Goal: Task Accomplishment & Management: Complete application form

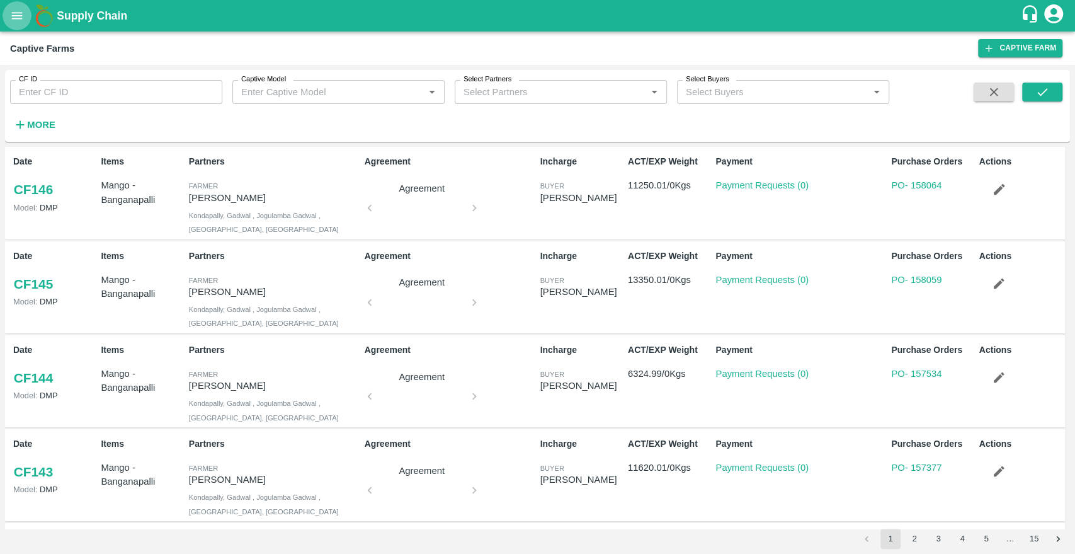
click at [17, 16] on icon "open drawer" at bounding box center [17, 16] width 14 height 14
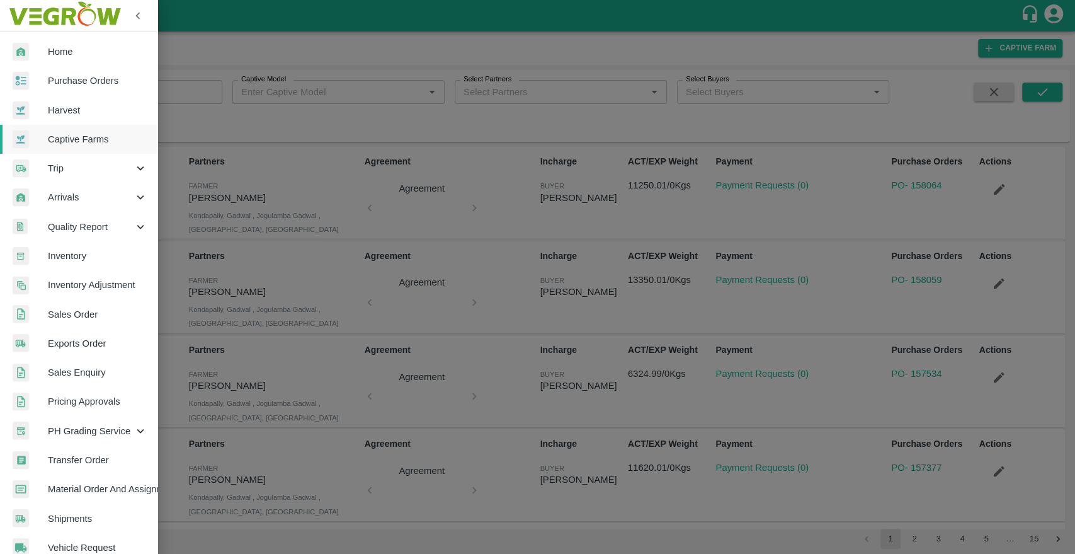
click at [73, 81] on span "Purchase Orders" at bounding box center [98, 81] width 100 height 14
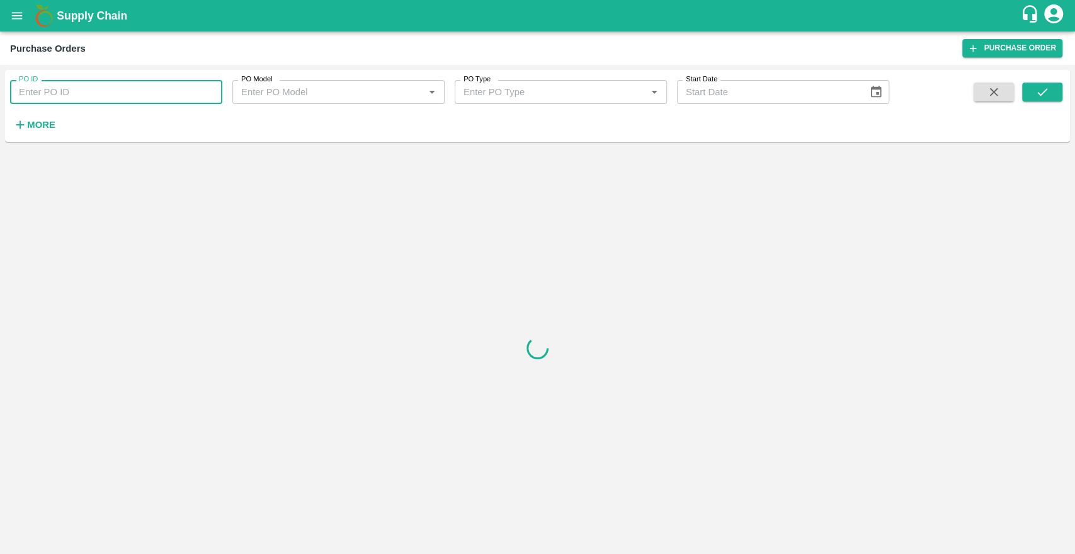
click at [72, 100] on input "PO ID" at bounding box center [116, 92] width 212 height 24
paste input "163528"
click at [1065, 90] on div "PO ID 163528 PO ID PO Model PO Model   * PO Type PO Type   * Start Date Start D…" at bounding box center [537, 106] width 1065 height 62
click at [1049, 100] on button "submit" at bounding box center [1042, 92] width 40 height 19
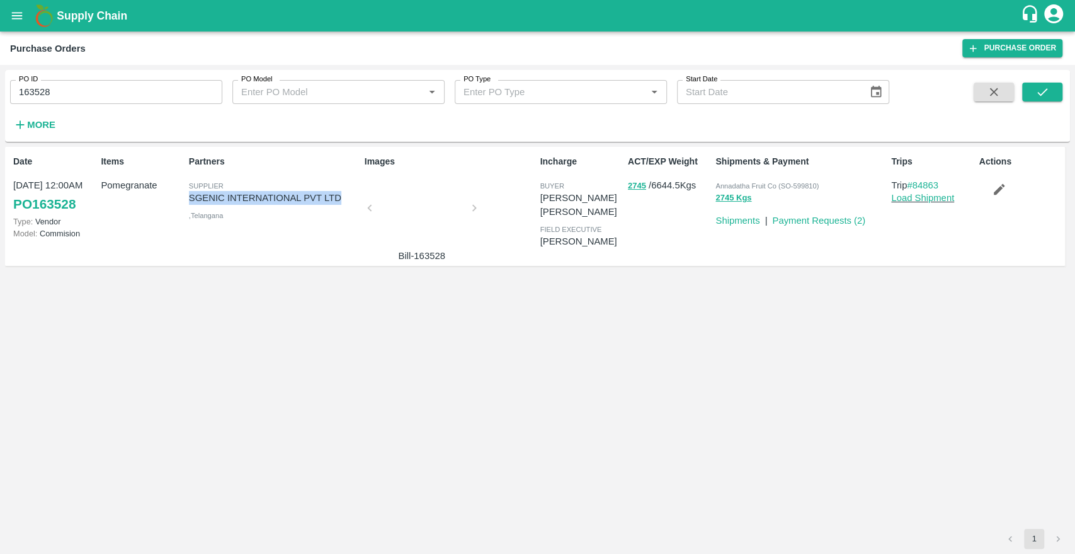
drag, startPoint x: 341, startPoint y: 193, endPoint x: 190, endPoint y: 195, distance: 151.2
click at [190, 195] on p "SGENIC INTERNATIONAL PVT LTD" at bounding box center [274, 198] width 171 height 14
copy p "SGENIC INTERNATIONAL PVT LTD"
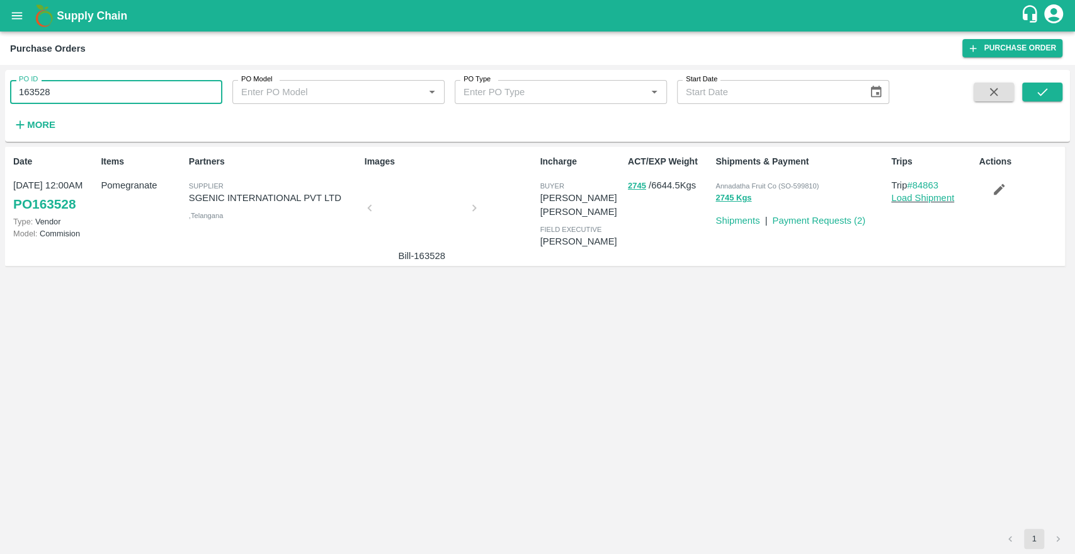
click at [64, 94] on input "163528" at bounding box center [116, 92] width 212 height 24
type input "163528"
click at [55, 130] on strong "More" at bounding box center [41, 125] width 28 height 10
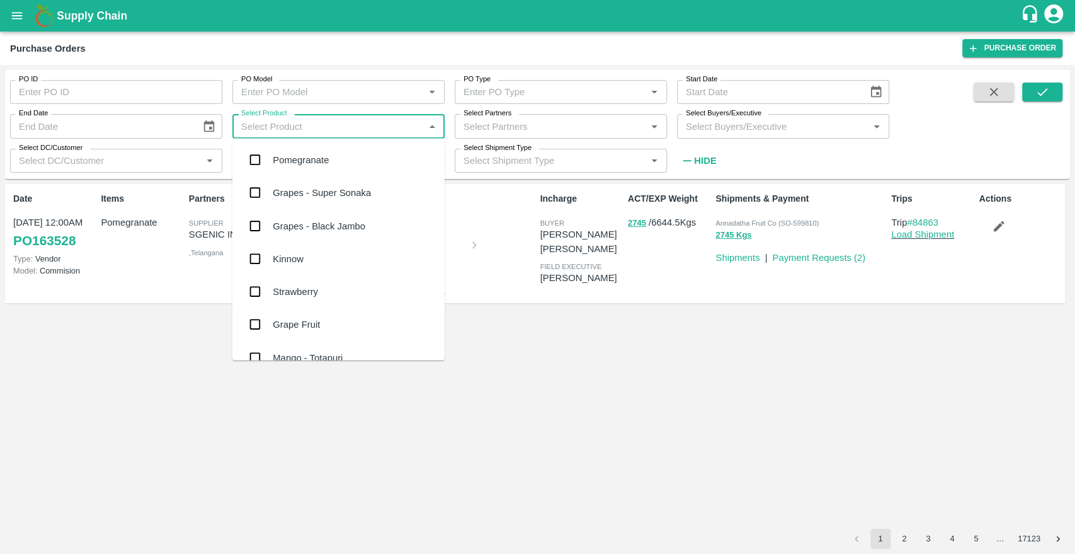
click at [336, 130] on input "Select Product" at bounding box center [328, 126] width 184 height 16
click at [522, 116] on div "Select Partners   *" at bounding box center [561, 126] width 212 height 24
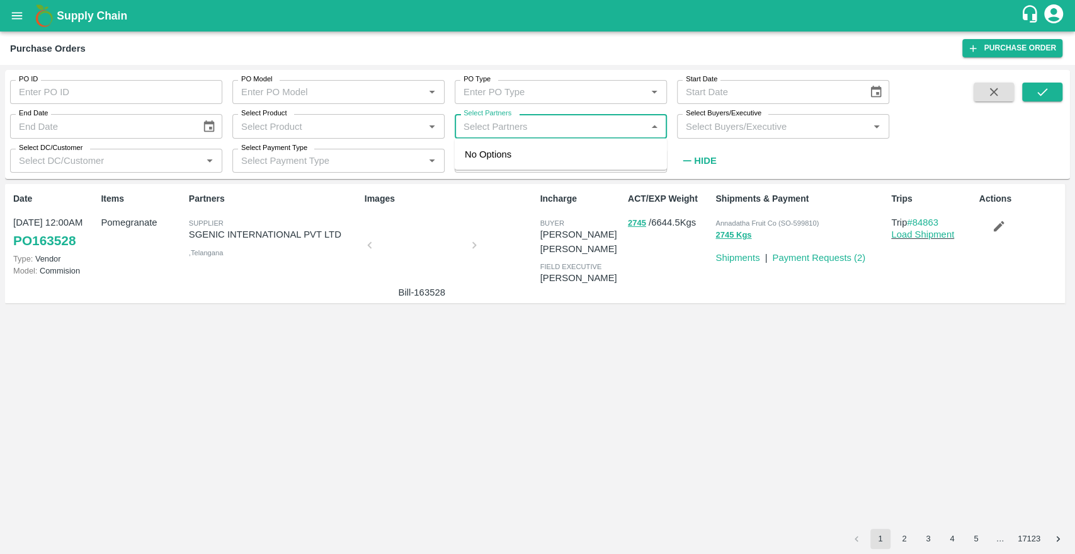
paste input "SGENIC INTERNATIONAL PVT LTD"
type input "SGENIC INTERNATIONAL PVT LTD"
type input "163528"
click at [482, 164] on input "checkbox" at bounding box center [482, 161] width 25 height 25
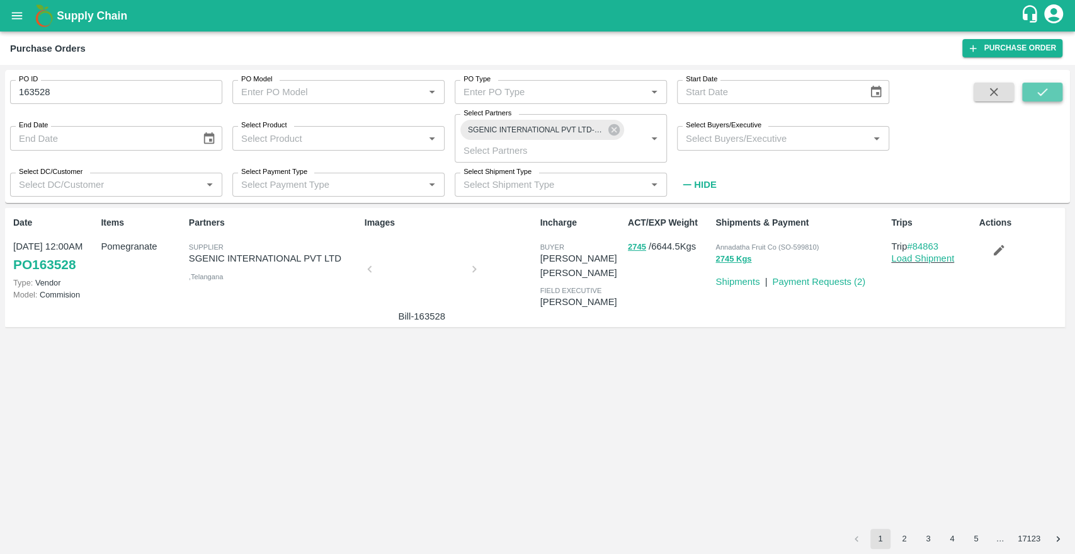
click at [1049, 87] on button "submit" at bounding box center [1042, 92] width 40 height 19
click at [83, 94] on input "163528" at bounding box center [116, 92] width 212 height 24
type input "163528"
click at [1040, 94] on icon "submit" at bounding box center [1043, 92] width 14 height 14
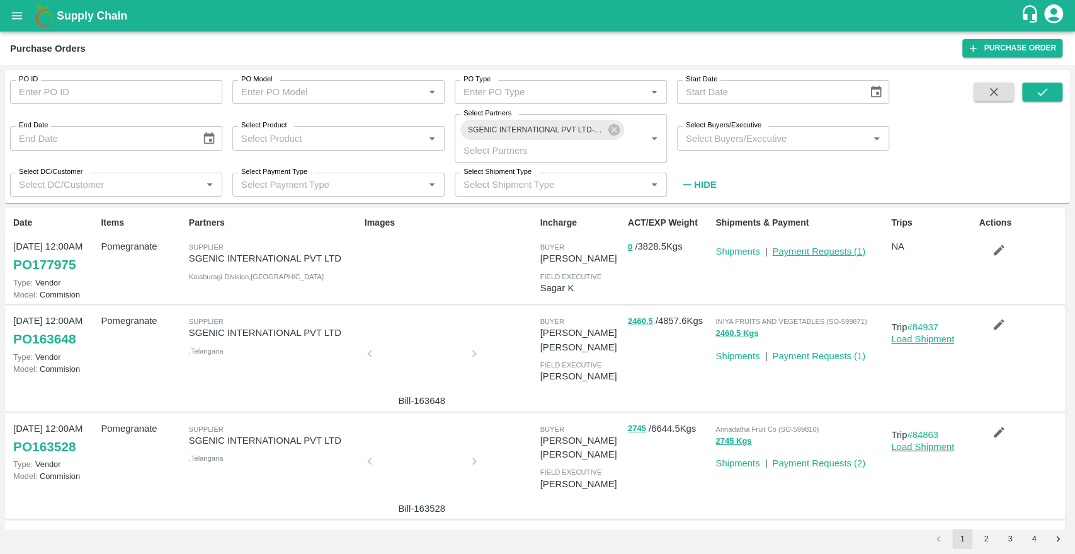
click at [811, 252] on link "Payment Requests ( 1 )" at bounding box center [818, 251] width 93 height 10
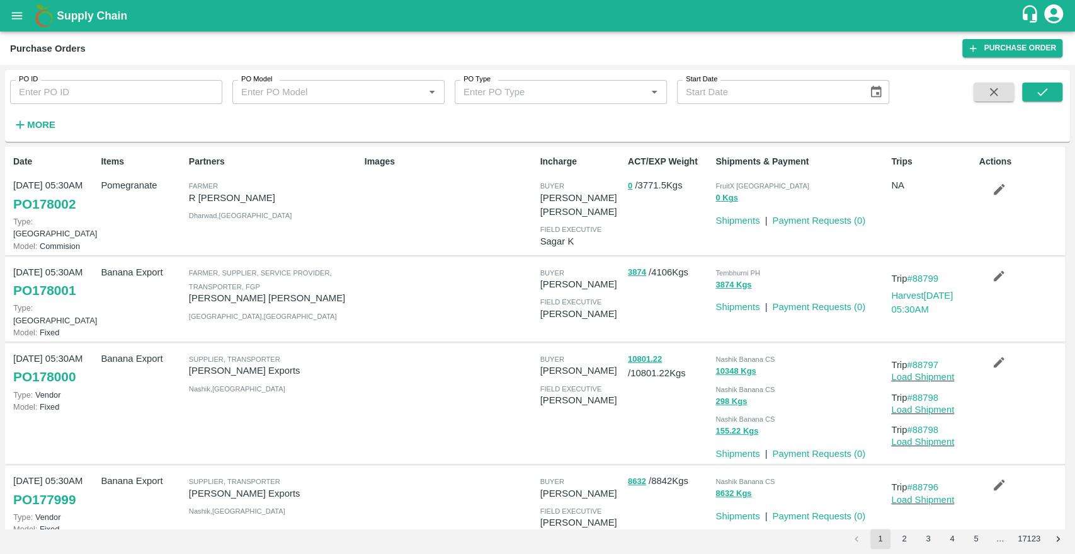
click at [654, 198] on div "ACT/EXP Weight 0 / 3771.5 Kgs" at bounding box center [667, 200] width 88 height 101
copy p "3771.5"
click at [628, 182] on button "0" at bounding box center [630, 186] width 4 height 14
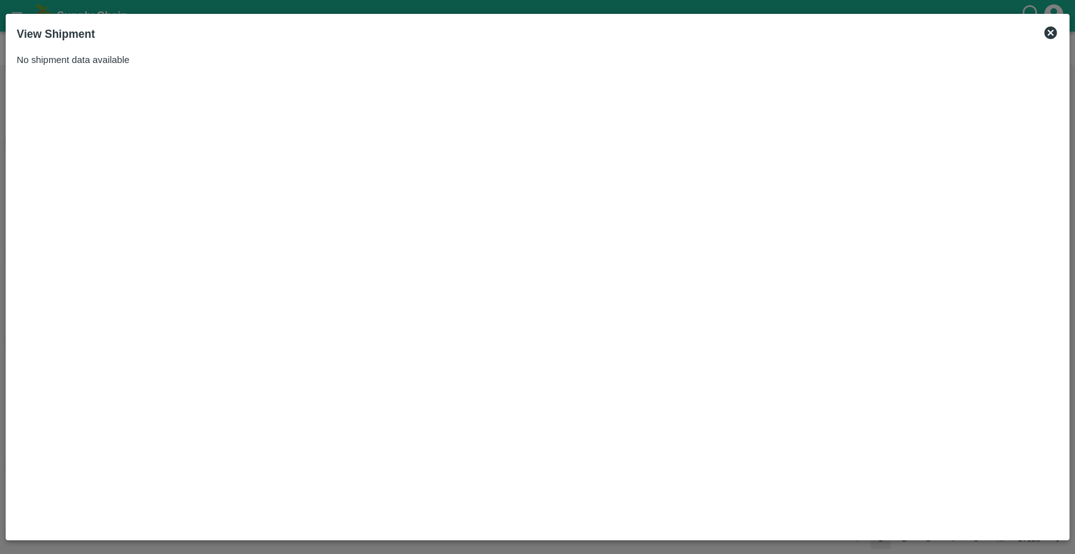
click at [1055, 31] on icon at bounding box center [1050, 32] width 13 height 13
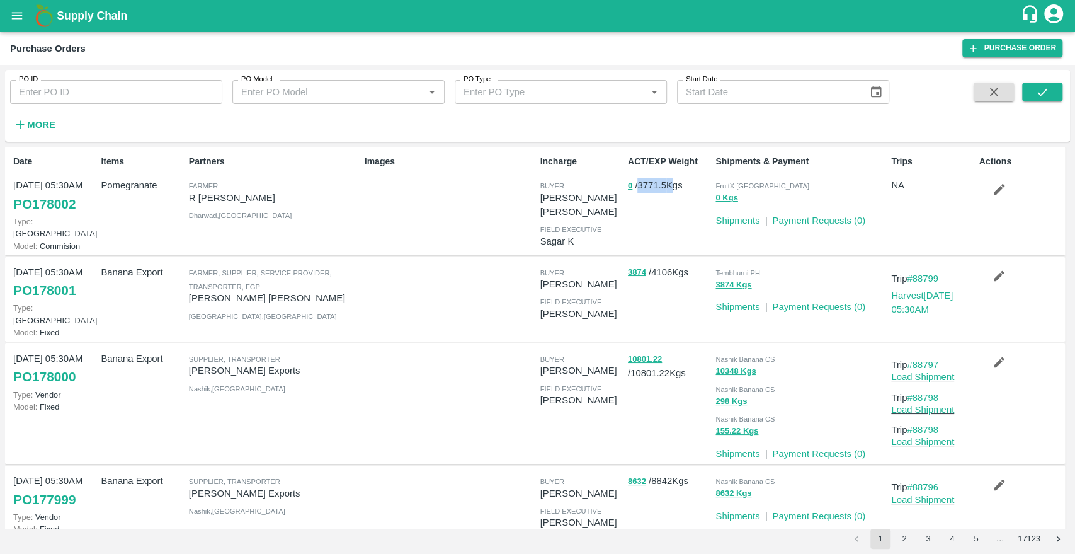
click at [35, 117] on h6 "More" at bounding box center [41, 125] width 28 height 16
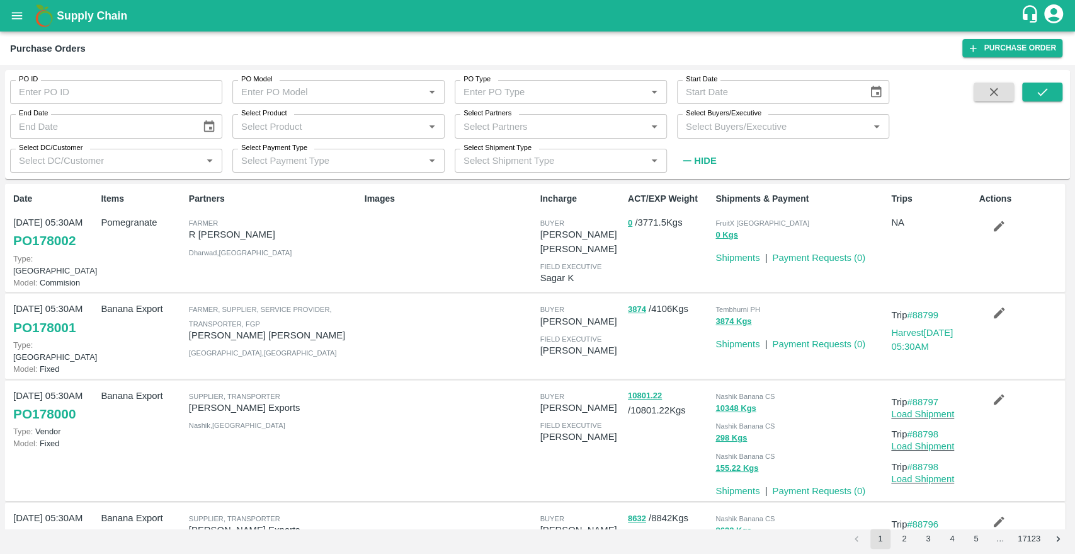
click at [432, 297] on div at bounding box center [448, 336] width 176 height 78
click at [511, 117] on label "Select Partners" at bounding box center [488, 113] width 48 height 10
click at [511, 118] on input "Select Partners" at bounding box center [551, 126] width 184 height 16
paste input "3771.5"
type input "3771.5"
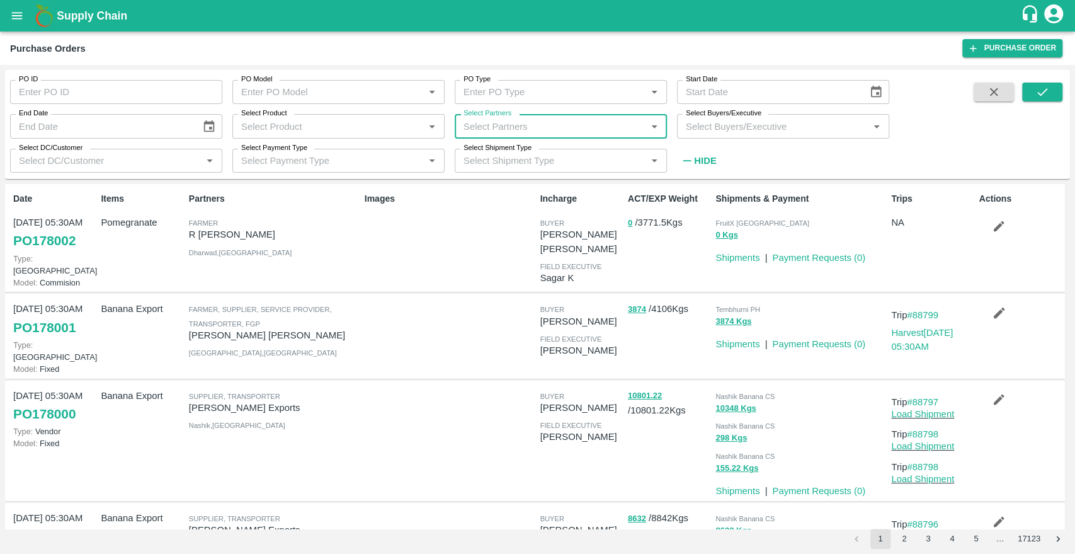
click at [507, 131] on input "Select Partners" at bounding box center [551, 126] width 184 height 16
paste input "SGENIC INTERNATIONAL PVT LTD (83917)"
click at [469, 125] on input "Select Partners" at bounding box center [551, 126] width 184 height 16
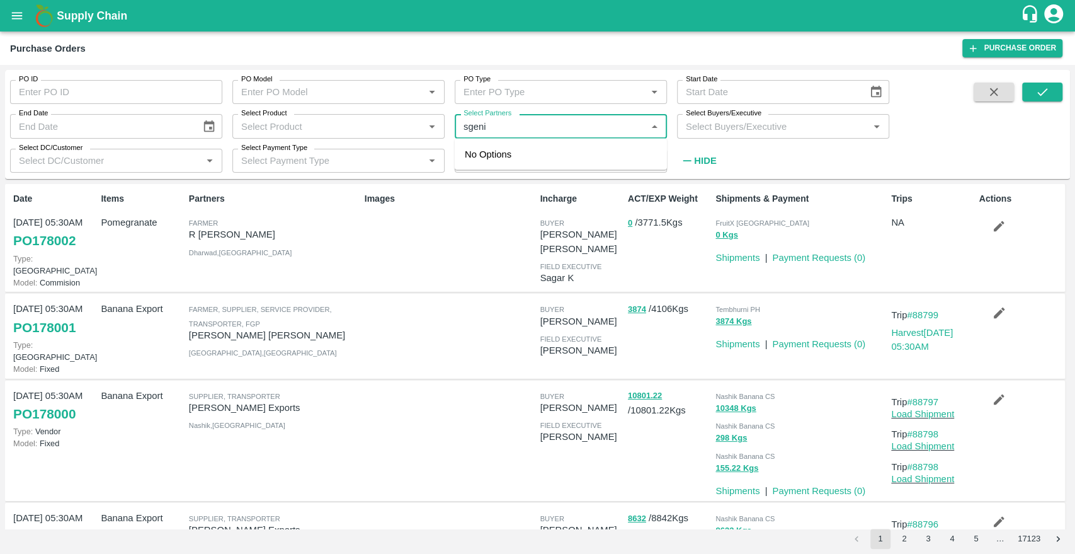
type input "sgenic"
click at [479, 157] on input "checkbox" at bounding box center [482, 161] width 25 height 25
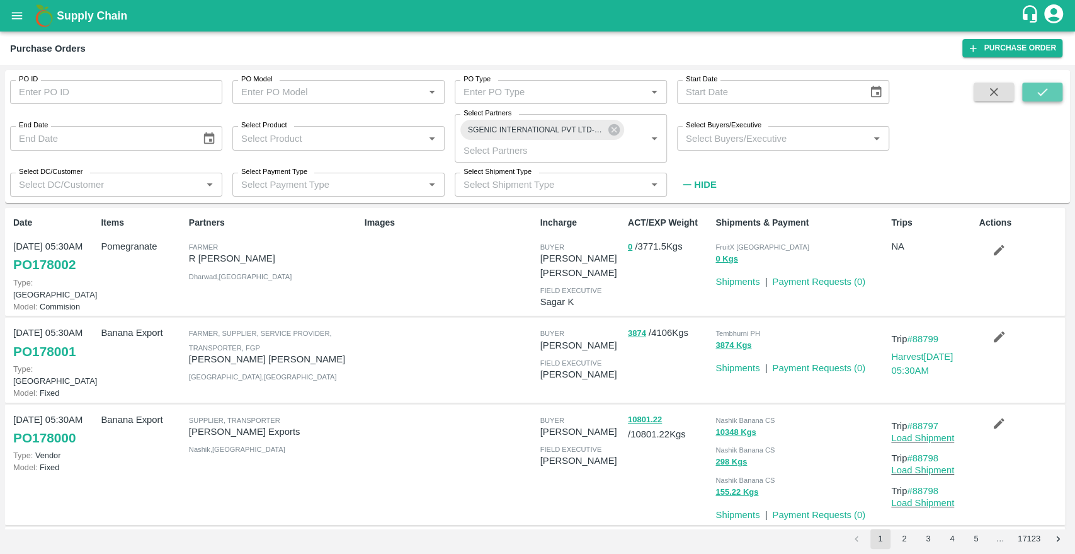
click at [1040, 96] on icon "submit" at bounding box center [1043, 92] width 14 height 14
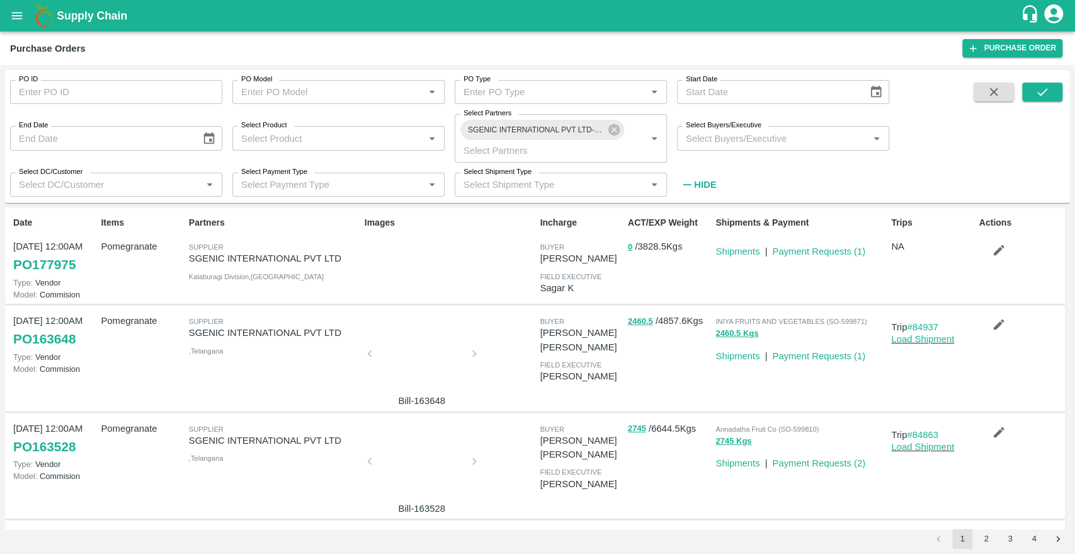
click at [660, 249] on p "0 / 3828.5 Kgs" at bounding box center [669, 246] width 83 height 14
copy p "3828.5"
drag, startPoint x: 802, startPoint y: 254, endPoint x: 680, endPoint y: 288, distance: 127.6
click at [680, 288] on div "ACT/EXP Weight 0 / 3828.5 Kgs" at bounding box center [667, 255] width 88 height 89
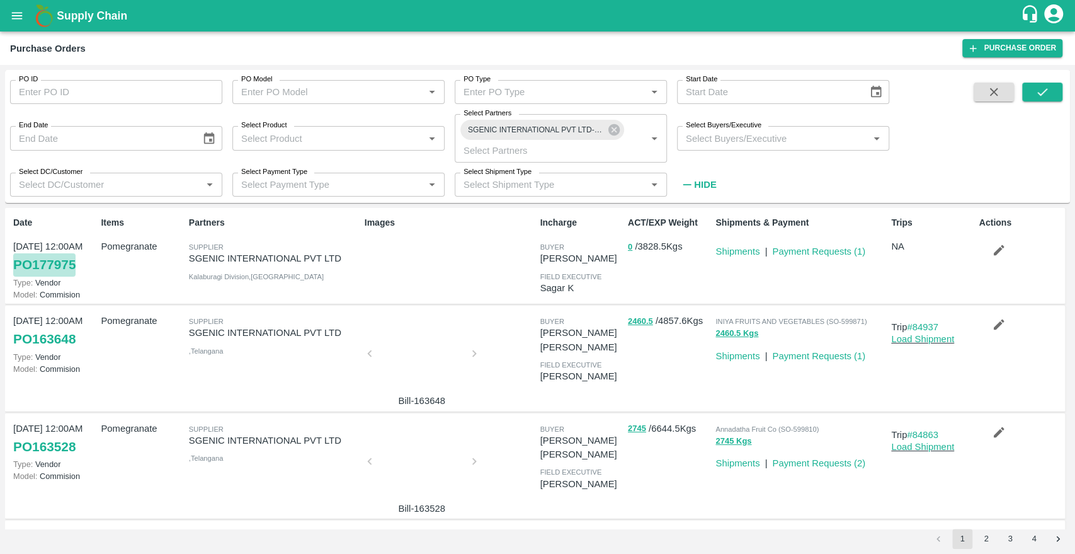
click at [42, 261] on link "PO 177975" at bounding box center [44, 264] width 62 height 23
